Goal: Information Seeking & Learning: Learn about a topic

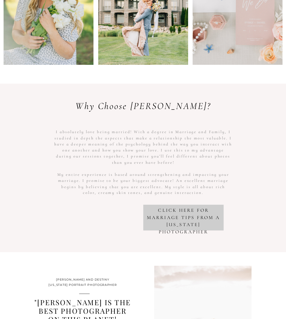
scroll to position [427, 0]
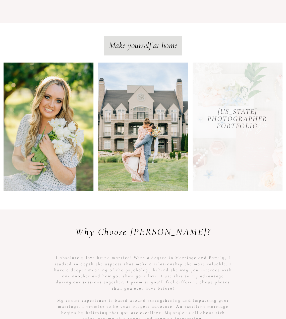
click at [248, 116] on div at bounding box center [237, 126] width 90 height 128
click at [246, 97] on div at bounding box center [237, 126] width 90 height 128
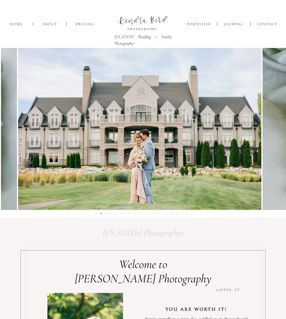
click at [86, 26] on nav "Pricing" at bounding box center [84, 24] width 17 height 4
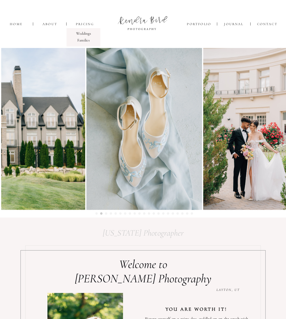
click at [83, 41] on p "Families" at bounding box center [84, 40] width 30 height 6
